Goal: Transaction & Acquisition: Subscribe to service/newsletter

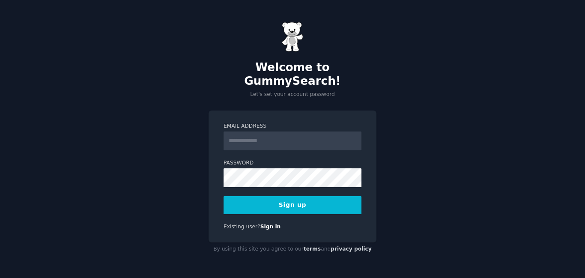
click at [293, 196] on button "Sign up" at bounding box center [292, 205] width 138 height 18
click at [257, 135] on input "Email Address" at bounding box center [292, 140] width 138 height 19
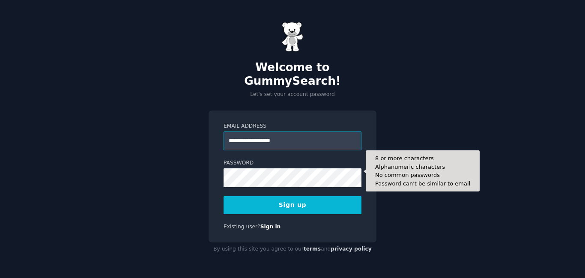
type input "**********"
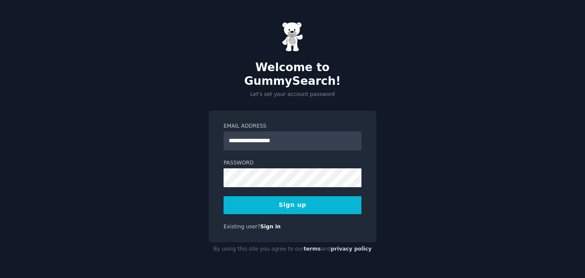
click at [273, 202] on button "Sign up" at bounding box center [292, 205] width 138 height 18
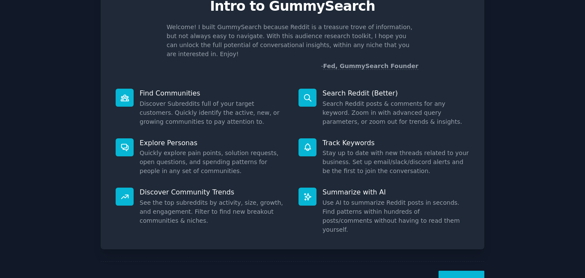
scroll to position [57, 0]
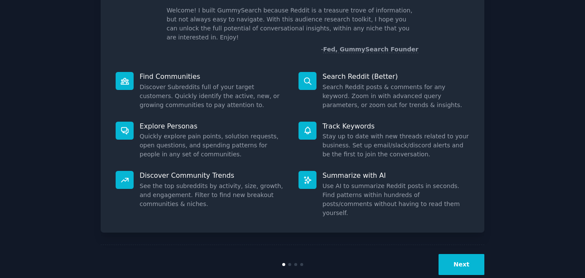
click at [457, 254] on button "Next" at bounding box center [461, 264] width 46 height 21
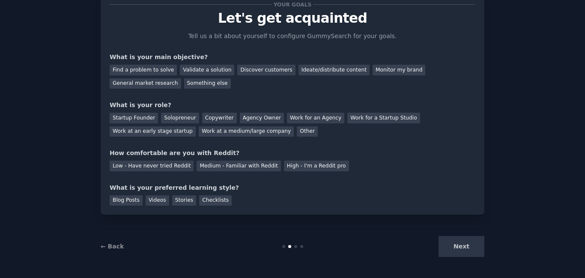
scroll to position [29, 0]
click at [457, 251] on div "Next" at bounding box center [420, 246] width 128 height 21
click at [158, 68] on div "Find a problem to solve" at bounding box center [143, 70] width 67 height 11
click at [173, 119] on div "Solopreneur" at bounding box center [180, 118] width 38 height 11
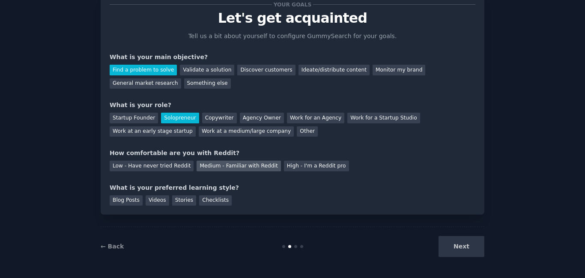
click at [212, 164] on div "Medium - Familiar with Reddit" at bounding box center [238, 166] width 84 height 11
click at [199, 200] on div "Checklists" at bounding box center [215, 200] width 33 height 11
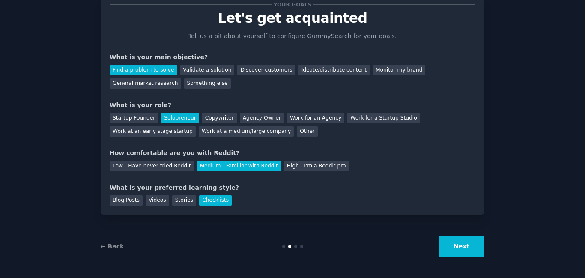
click at [445, 245] on button "Next" at bounding box center [461, 246] width 46 height 21
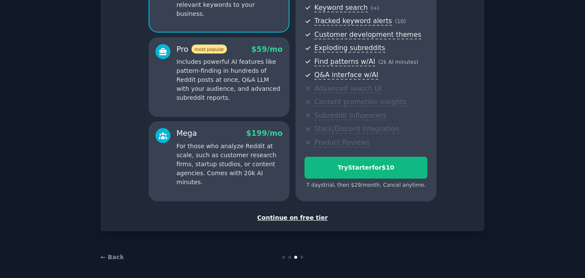
scroll to position [128, 0]
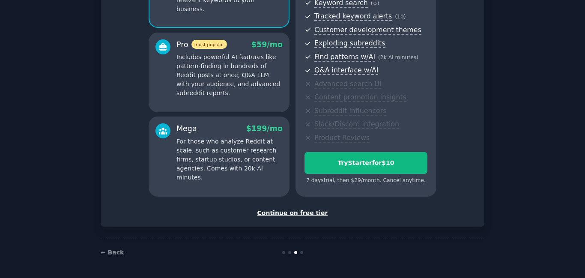
click at [284, 212] on div "Continue on free tier" at bounding box center [293, 212] width 366 height 9
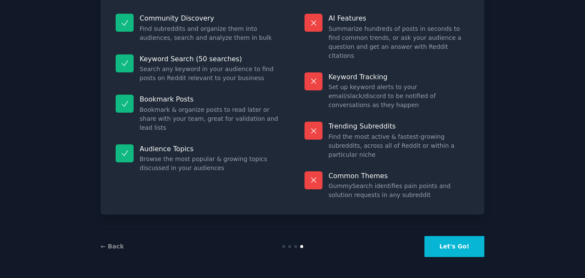
scroll to position [56, 0]
